Goal: Check status: Check status

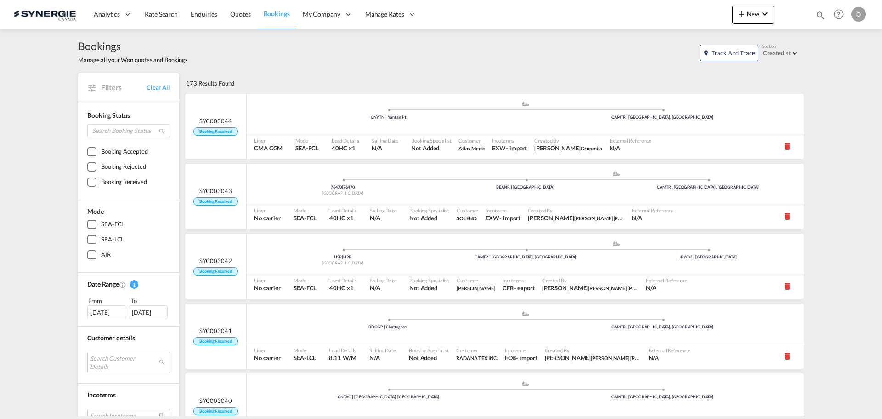
click at [820, 15] on md-icon "icon-magnify" at bounding box center [821, 15] width 10 height 10
click at [667, 16] on select "Bookings Quotes Enquiries" at bounding box center [675, 15] width 44 height 17
select select "Quotes"
click at [653, 7] on select "Bookings Quotes Enquiries" at bounding box center [675, 15] width 44 height 17
click at [673, 35] on div "Bookings Manage all your Won quotes and Bookings Track and Trace Sort by Create…" at bounding box center [441, 51] width 726 height 44
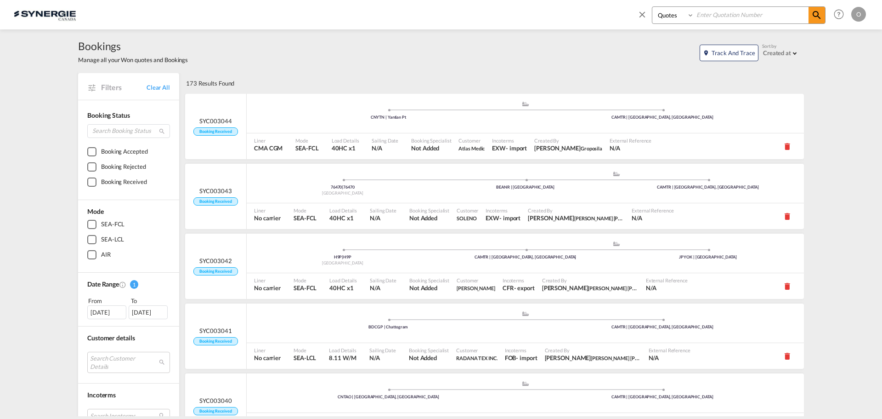
click at [705, 13] on input at bounding box center [751, 15] width 114 height 16
paste input "SYC000013927"
type input "SYC000013927"
click at [821, 17] on md-icon "icon-magnify" at bounding box center [817, 15] width 11 height 11
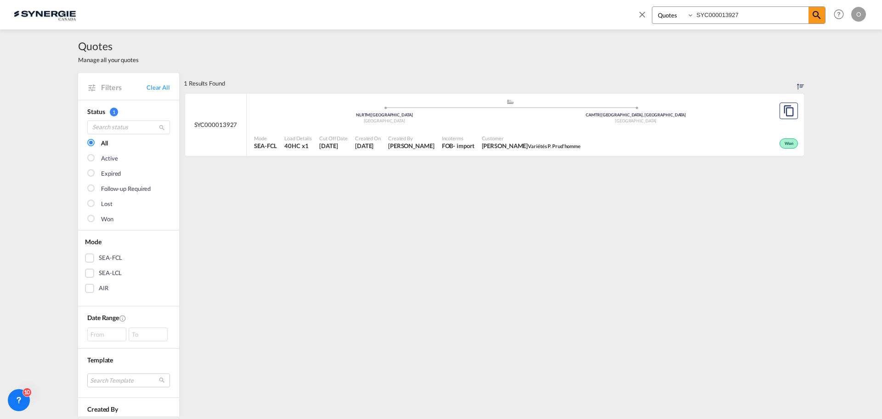
click at [496, 140] on span "Customer" at bounding box center [531, 138] width 99 height 7
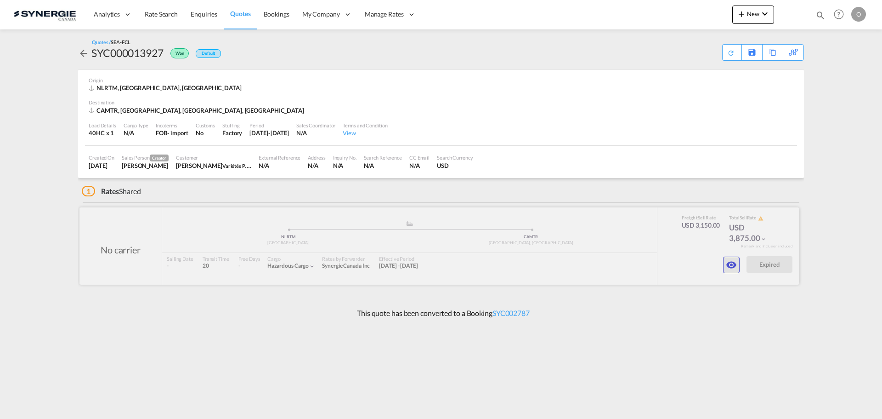
click at [734, 267] on md-icon "icon-eye" at bounding box center [731, 264] width 11 height 11
